Goal: Task Accomplishment & Management: Manage account settings

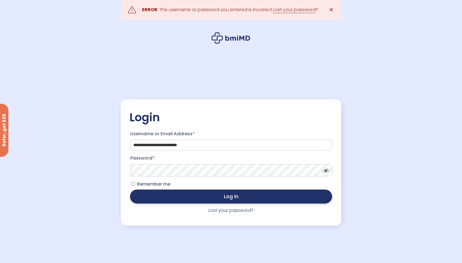
click at [243, 197] on button "Log in" at bounding box center [231, 197] width 202 height 14
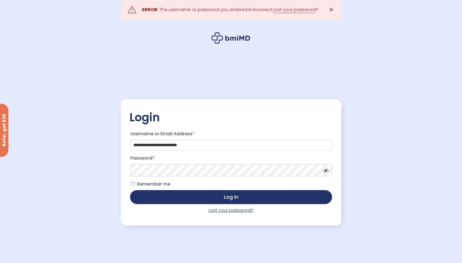
click at [230, 213] on link "Lost your password?" at bounding box center [230, 210] width 45 height 6
